Goal: Transaction & Acquisition: Purchase product/service

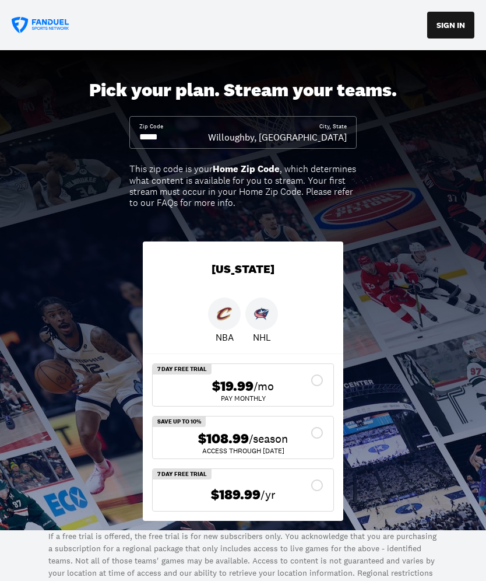
click at [192, 131] on input at bounding box center [173, 137] width 69 height 13
click at [196, 152] on div "Pick your plan. Stream your teams. Zip Code City, [GEOGRAPHIC_DATA], [GEOGRAPHI…" at bounding box center [243, 290] width 486 height 480
click at [202, 139] on input at bounding box center [173, 137] width 69 height 13
click at [194, 131] on input at bounding box center [173, 137] width 69 height 13
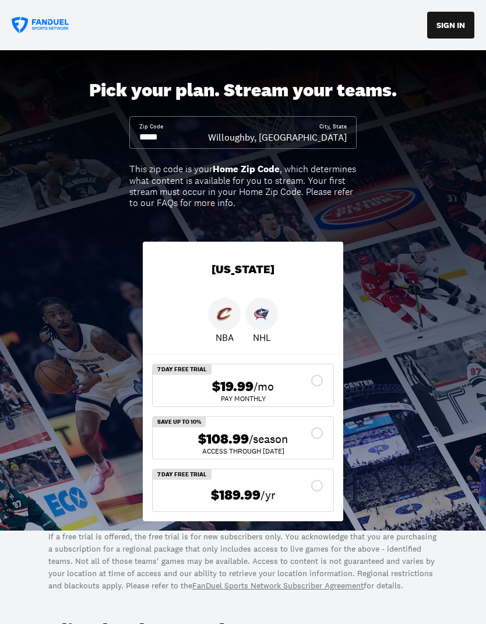
click at [260, 152] on div "Pick your plan. Stream your teams. Zip Code City, [GEOGRAPHIC_DATA], [GEOGRAPHI…" at bounding box center [243, 290] width 486 height 480
click at [215, 110] on div "Pick your plan. Stream your teams. Zip Code City, [GEOGRAPHIC_DATA], [GEOGRAPHI…" at bounding box center [243, 290] width 486 height 480
click at [208, 138] on input at bounding box center [173, 137] width 69 height 13
click at [339, 135] on div "Willoughby, [GEOGRAPHIC_DATA]" at bounding box center [277, 137] width 139 height 13
click at [233, 150] on div "Pick your plan. Stream your teams. Zip Code City, [GEOGRAPHIC_DATA], [GEOGRAPHI…" at bounding box center [243, 290] width 486 height 480
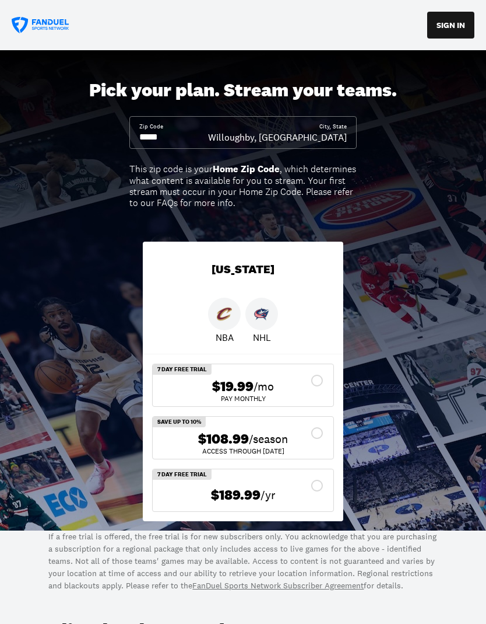
click at [191, 142] on input at bounding box center [173, 137] width 69 height 13
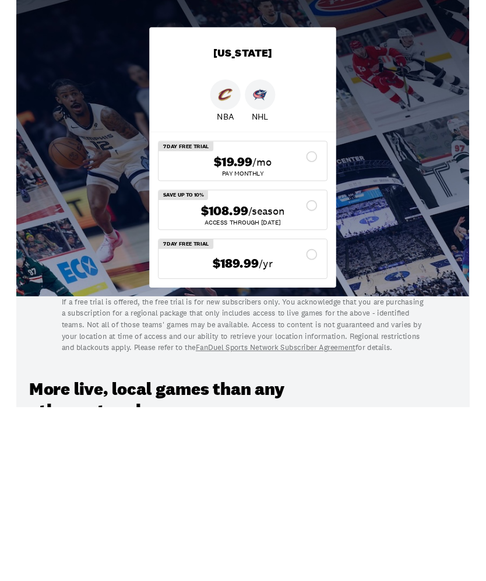
scroll to position [48, 0]
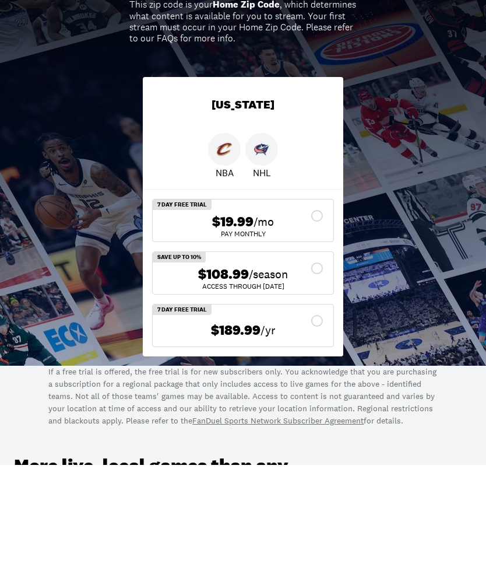
click at [319, 383] on div "$108.99 /season" at bounding box center [243, 391] width 162 height 17
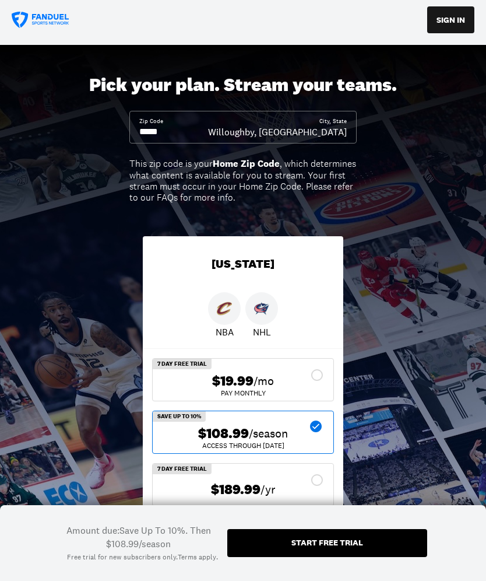
scroll to position [0, 0]
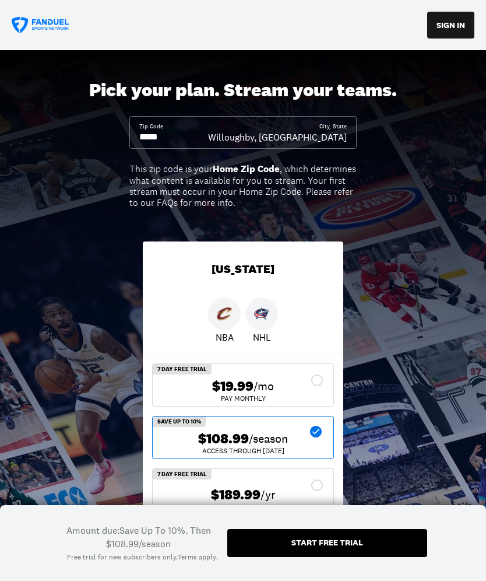
click at [447, 29] on button "SIGN IN" at bounding box center [451, 25] width 47 height 27
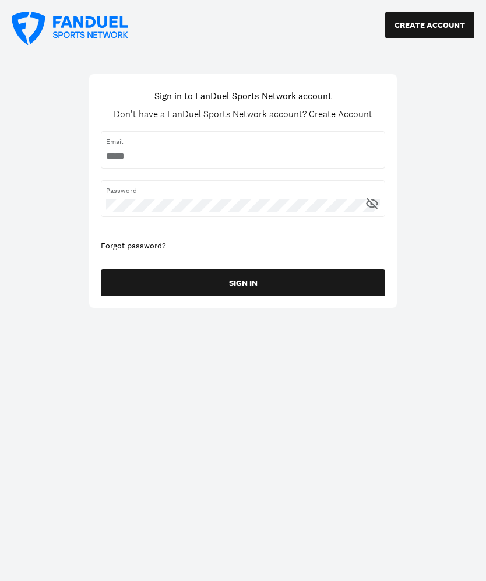
click at [170, 144] on span "Email" at bounding box center [243, 141] width 274 height 10
click at [165, 152] on input "username" at bounding box center [243, 156] width 274 height 13
type input "**********"
click at [274, 286] on button "SIGN IN" at bounding box center [243, 282] width 285 height 27
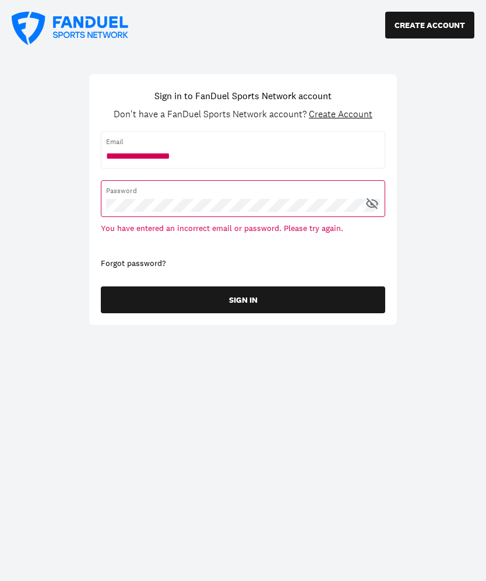
click at [366, 206] on icon at bounding box center [372, 203] width 15 height 15
click at [266, 304] on button "SIGN IN" at bounding box center [243, 299] width 285 height 27
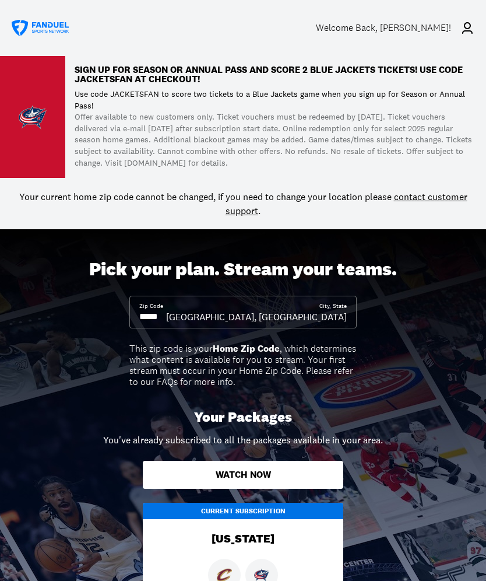
click at [419, 23] on div "Welcome Back , [PERSON_NAME]!" at bounding box center [383, 27] width 135 height 11
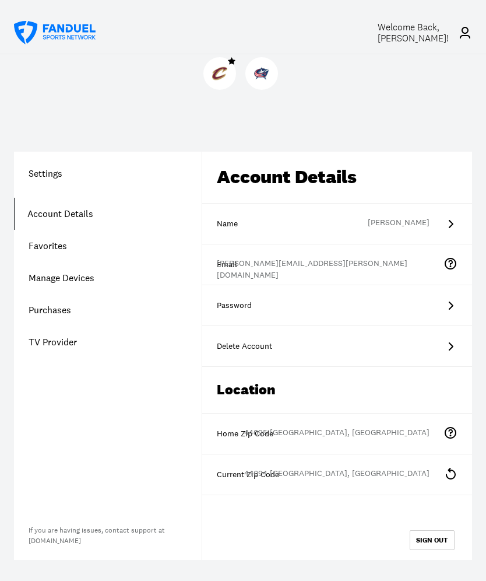
click at [89, 212] on link "Account Details" at bounding box center [108, 214] width 188 height 32
click at [65, 247] on link "Favorites" at bounding box center [108, 246] width 188 height 32
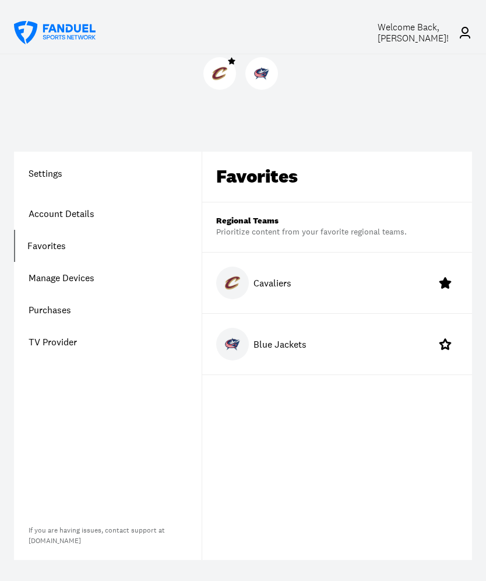
click at [89, 276] on link "Manage Devices" at bounding box center [108, 278] width 188 height 32
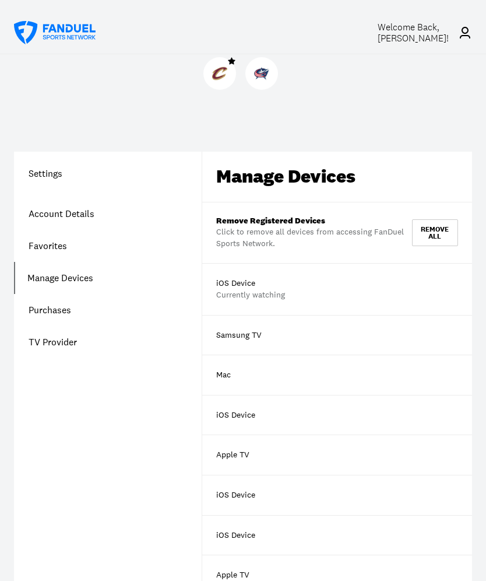
click at [70, 310] on link "Purchases" at bounding box center [108, 310] width 188 height 32
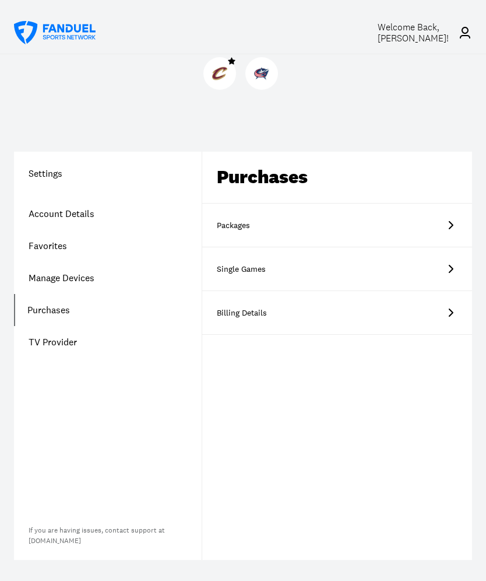
click at [451, 268] on icon at bounding box center [451, 269] width 14 height 14
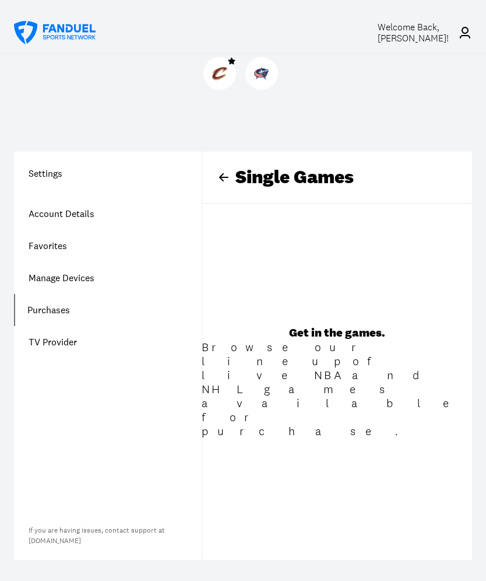
click at [84, 276] on link "Manage Devices" at bounding box center [108, 278] width 188 height 32
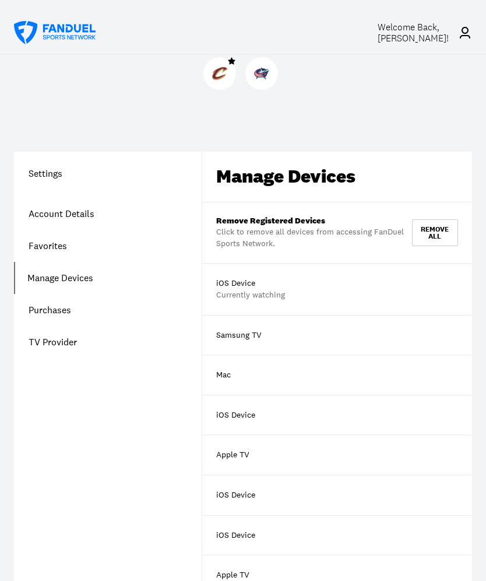
click at [55, 310] on link "Purchases" at bounding box center [108, 310] width 188 height 32
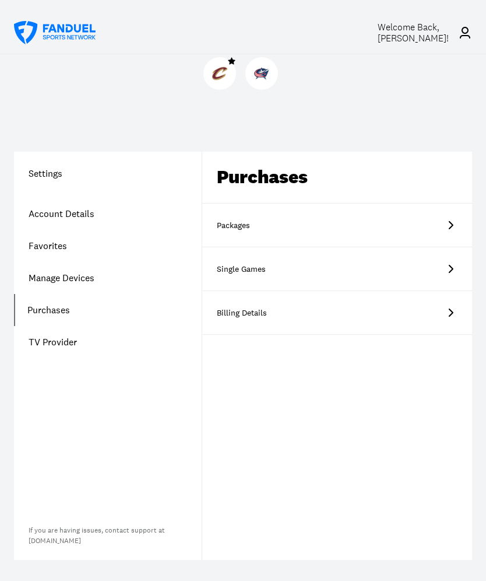
click at [457, 225] on icon at bounding box center [451, 225] width 14 height 14
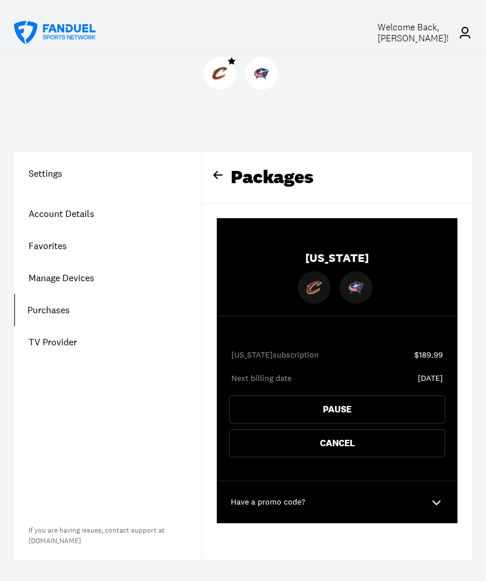
click at [432, 122] on div "Settings Account Details Favorites Manage Devices Purchases TV Provider If you …" at bounding box center [243, 335] width 486 height 478
